Goal: Task Accomplishment & Management: Manage account settings

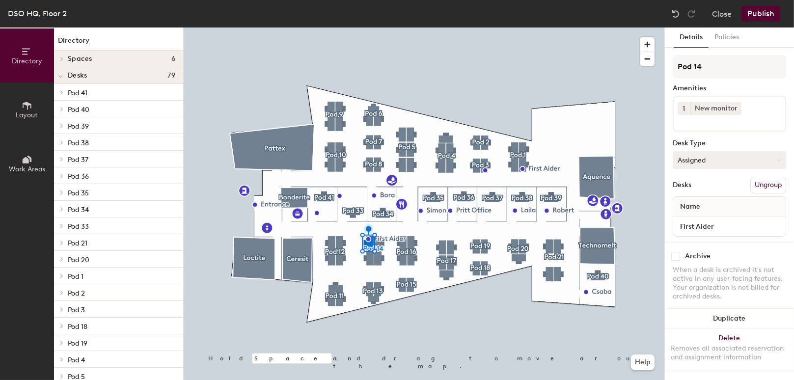
click at [707, 160] on button "Assigned" at bounding box center [729, 160] width 113 height 18
click at [705, 208] on div "Hot" at bounding box center [723, 205] width 98 height 15
click at [723, 225] on input "First Aider" at bounding box center [730, 227] width 109 height 14
type input "Desk 1"
click at [765, 17] on button "Publish" at bounding box center [761, 14] width 39 height 16
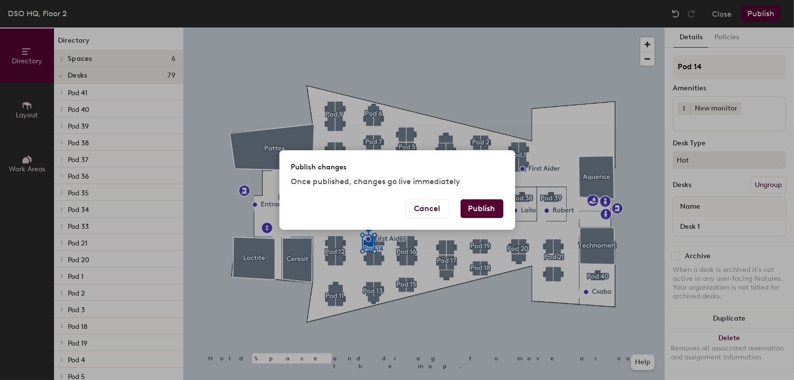
click at [479, 210] on button "Publish" at bounding box center [482, 208] width 43 height 19
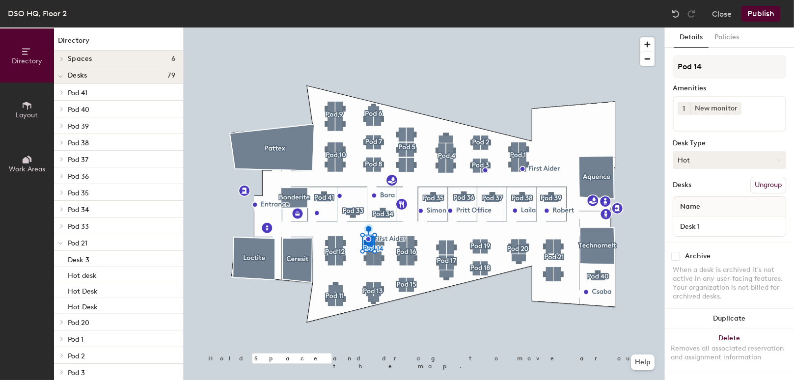
click at [718, 157] on button "Hot" at bounding box center [729, 160] width 113 height 18
click at [698, 193] on div "Assigned" at bounding box center [723, 190] width 98 height 15
